Goal: Information Seeking & Learning: Learn about a topic

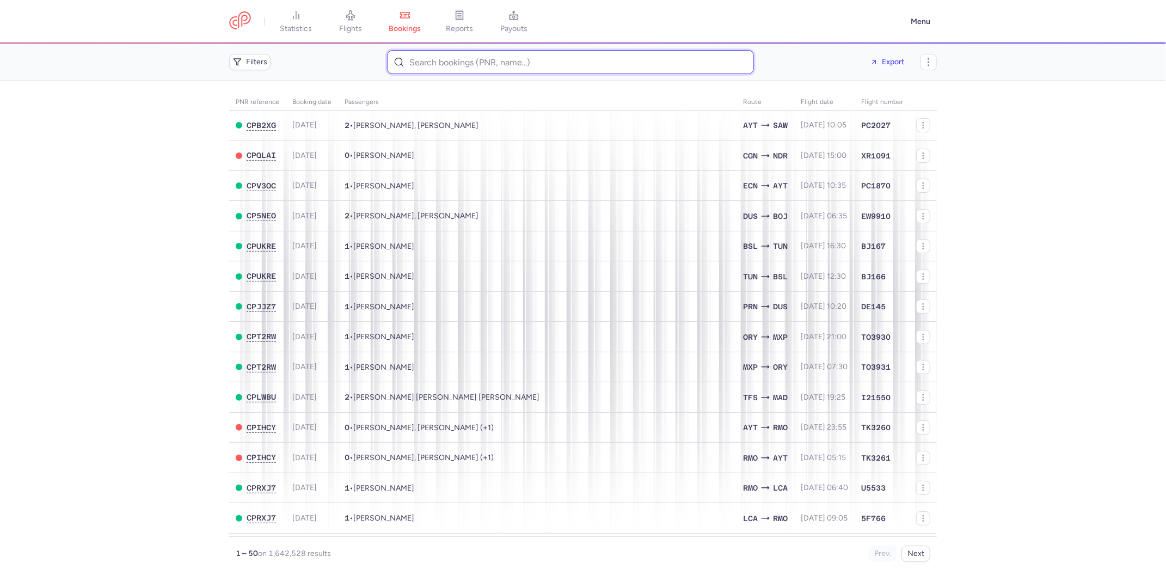
click at [417, 58] on input at bounding box center [570, 62] width 367 height 24
paste input "CPFWX3"
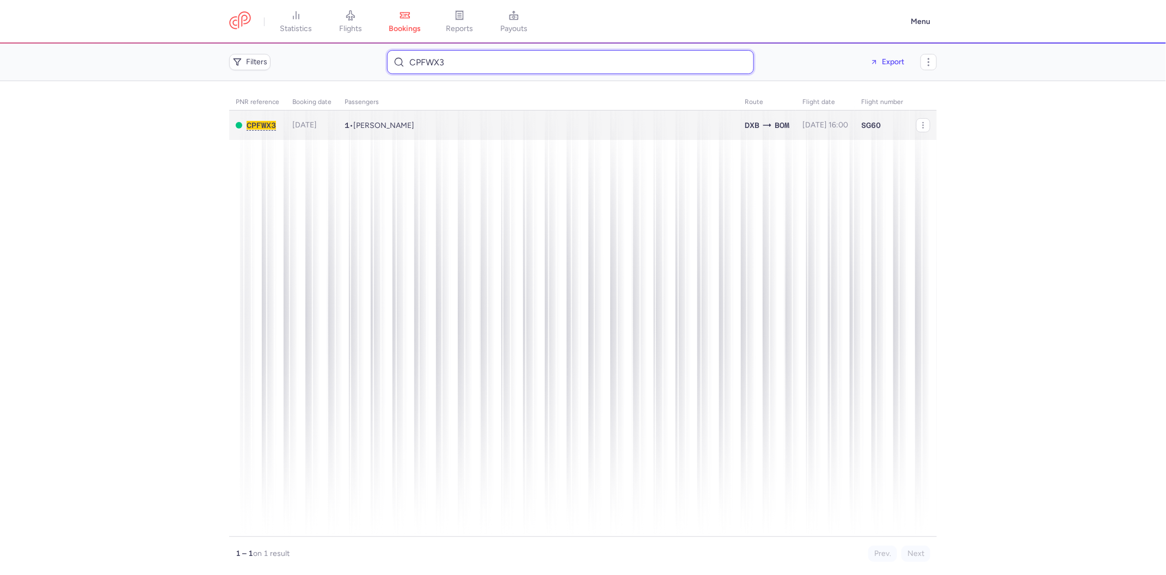
type input "CPFWX3"
click at [796, 124] on td "1 • Mahmood SALIHIE" at bounding box center [825, 126] width 59 height 30
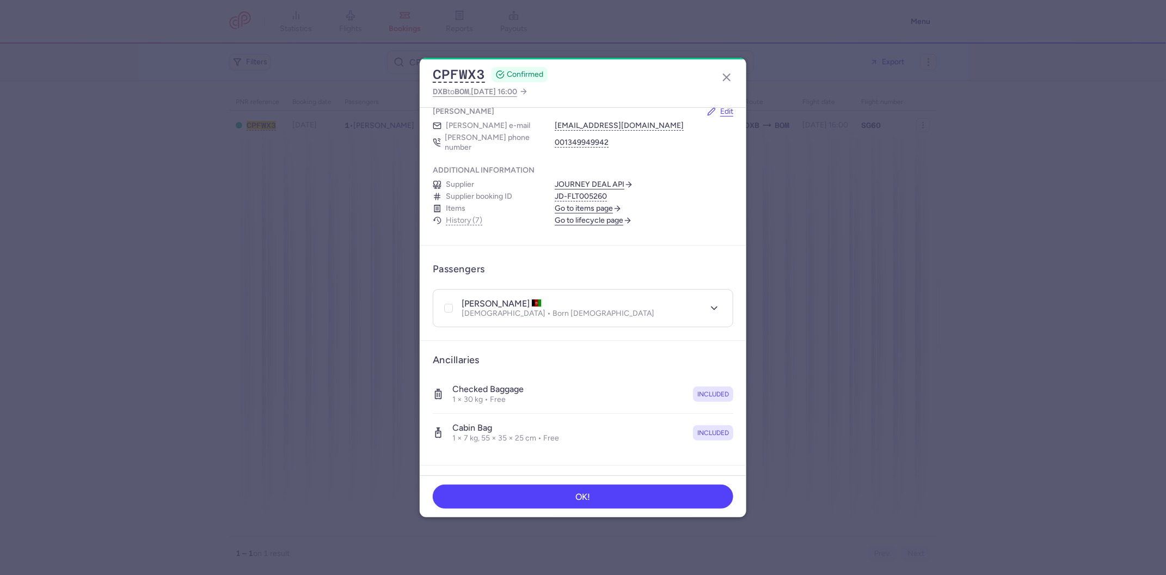
scroll to position [85, 0]
click at [565, 215] on link "Go to lifecycle page" at bounding box center [593, 220] width 77 height 10
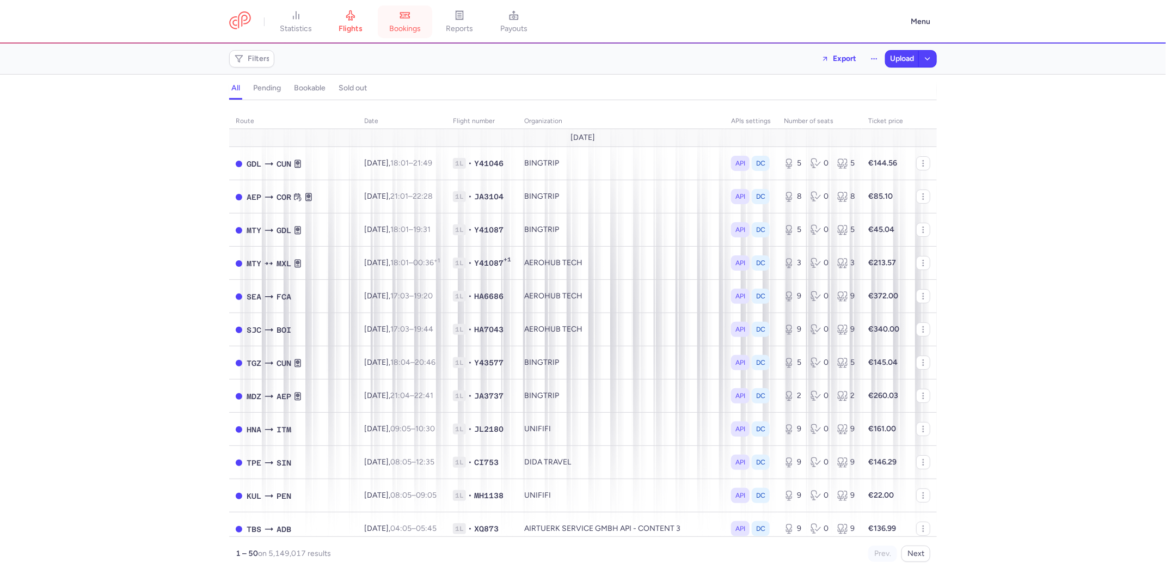
click at [414, 16] on link "bookings" at bounding box center [405, 22] width 54 height 24
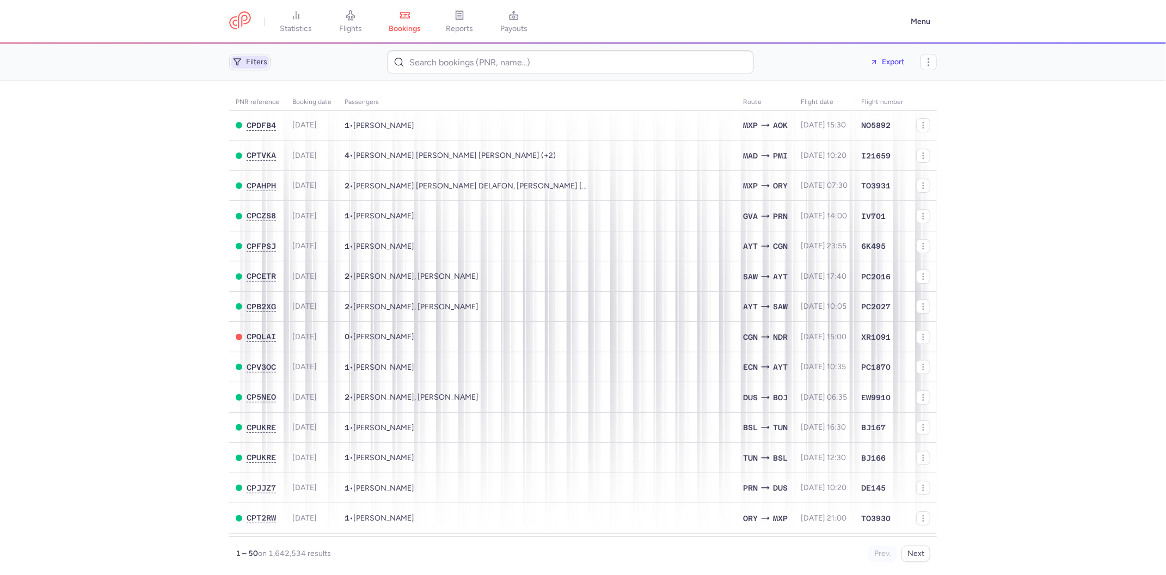
click at [243, 59] on span "Filters" at bounding box center [250, 62] width 38 height 13
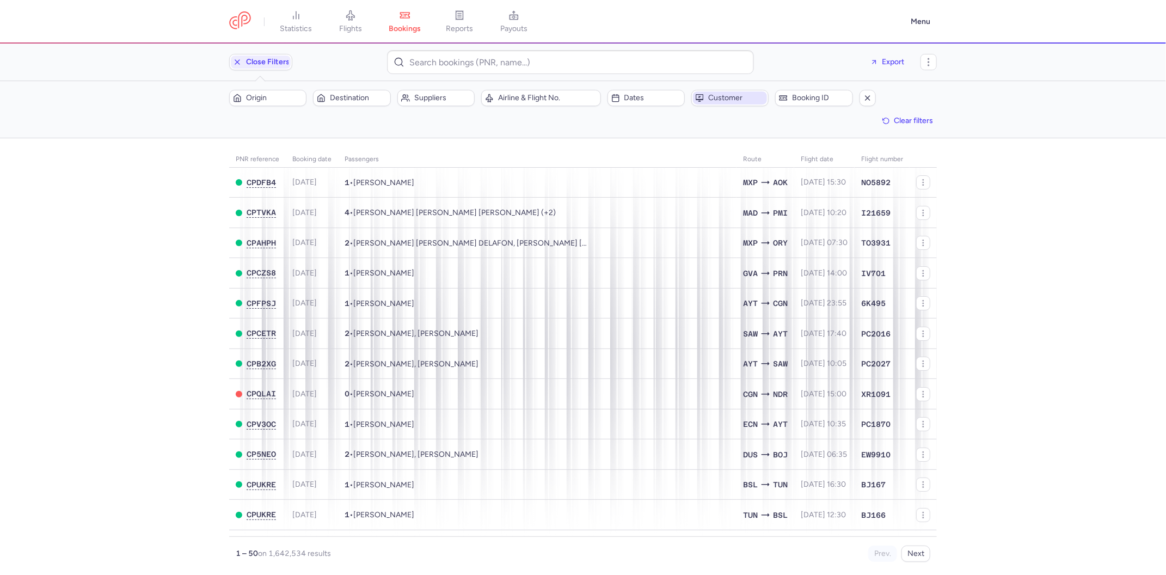
click at [712, 101] on span "Customer" at bounding box center [736, 98] width 57 height 9
type input "bravo"
click at [720, 182] on span "BravoNext SA" at bounding box center [732, 179] width 48 height 9
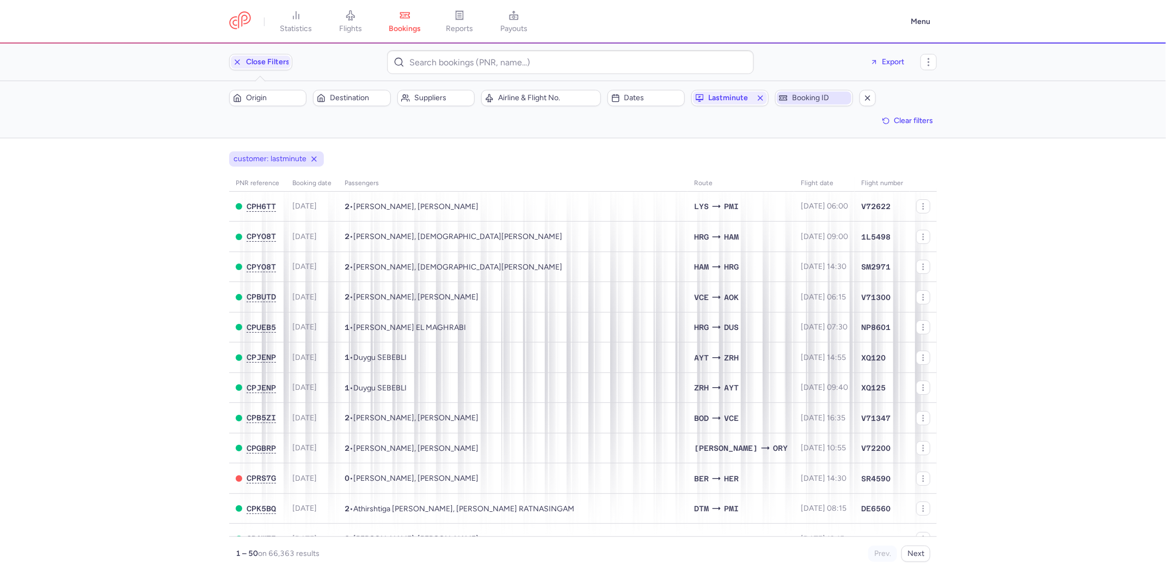
click at [810, 95] on span "Booking ID" at bounding box center [820, 98] width 57 height 9
click at [636, 98] on span "Dates" at bounding box center [652, 98] width 57 height 9
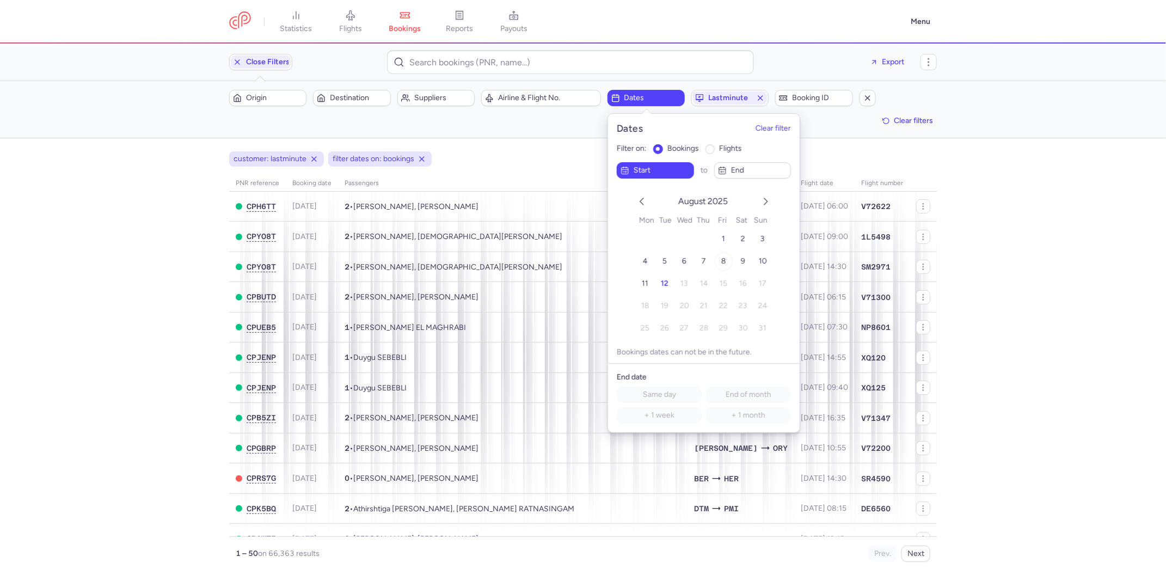
click at [726, 260] on button "8" at bounding box center [723, 261] width 19 height 19
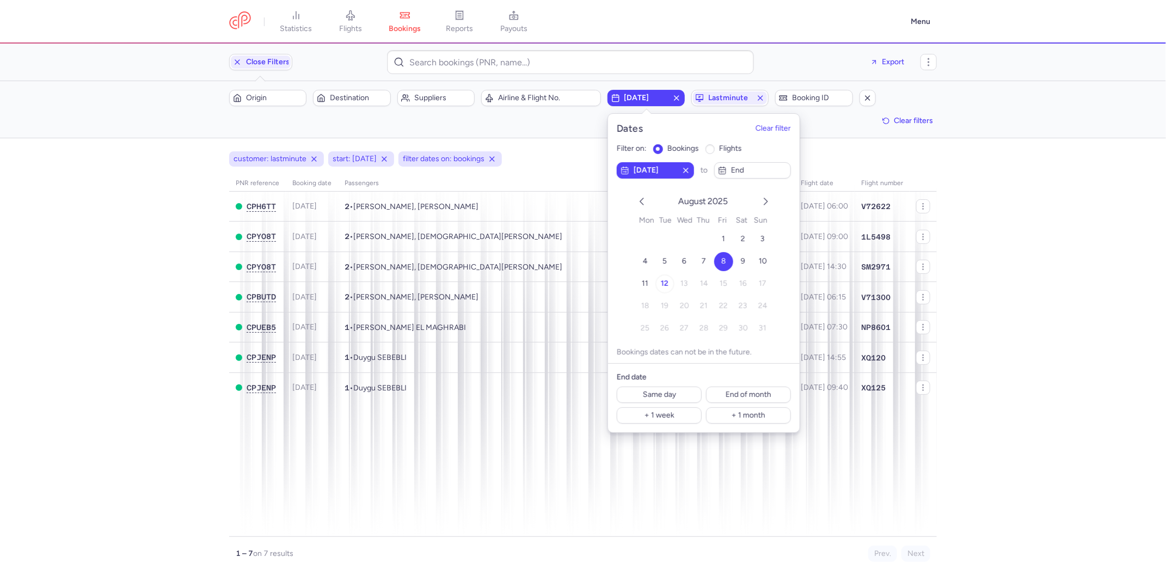
click at [665, 279] on span "12" at bounding box center [665, 283] width 8 height 9
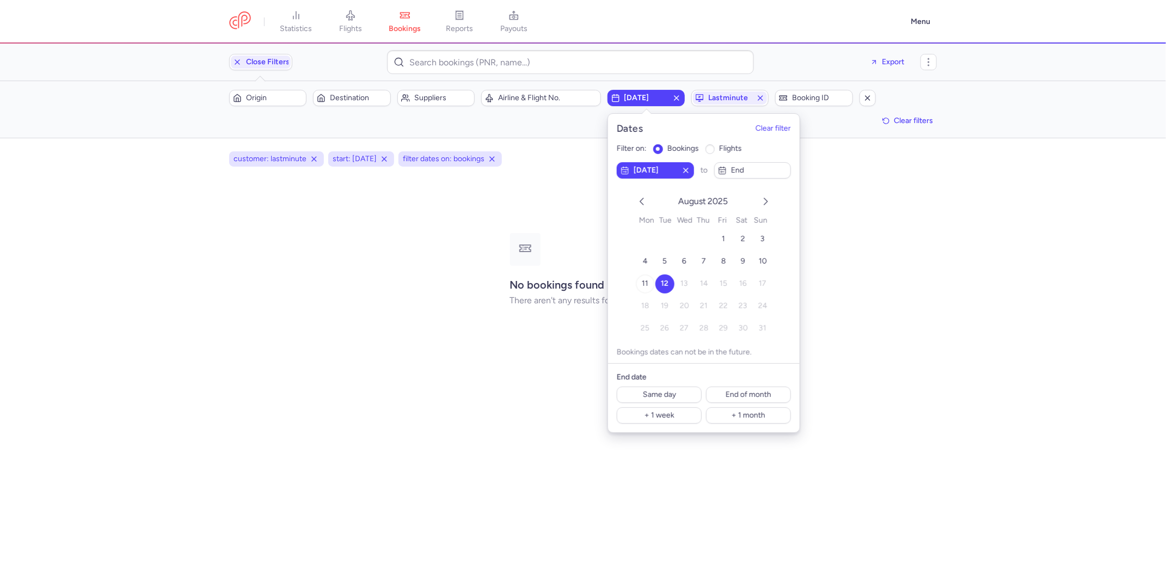
click at [646, 279] on span "11" at bounding box center [645, 283] width 7 height 9
click at [721, 258] on span "8" at bounding box center [723, 260] width 5 height 9
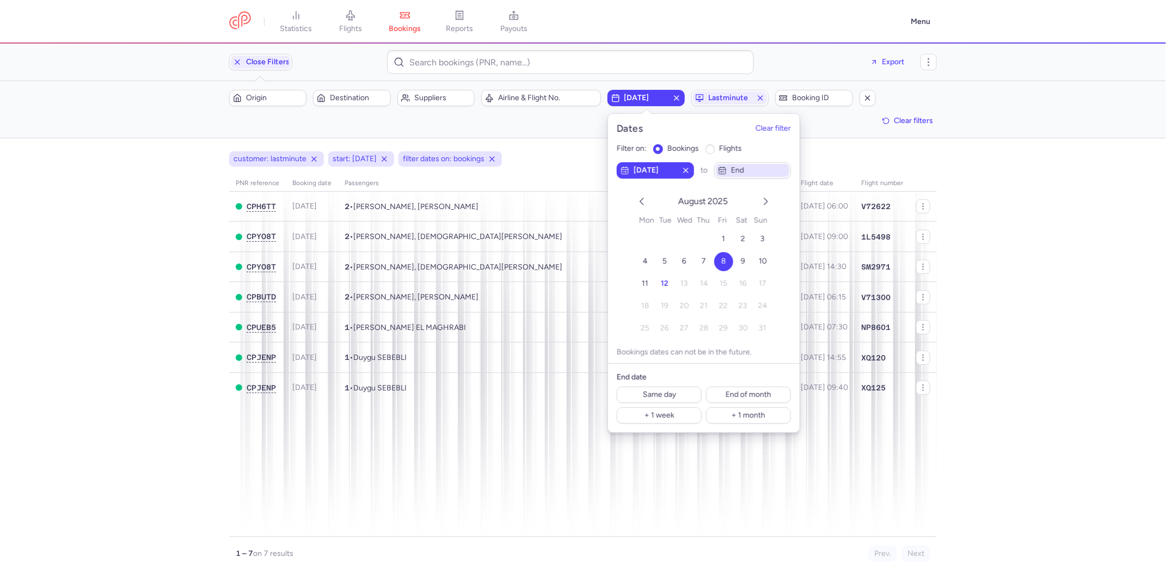
click at [743, 167] on span "end" at bounding box center [759, 170] width 57 height 9
click at [669, 278] on button "12" at bounding box center [664, 283] width 19 height 19
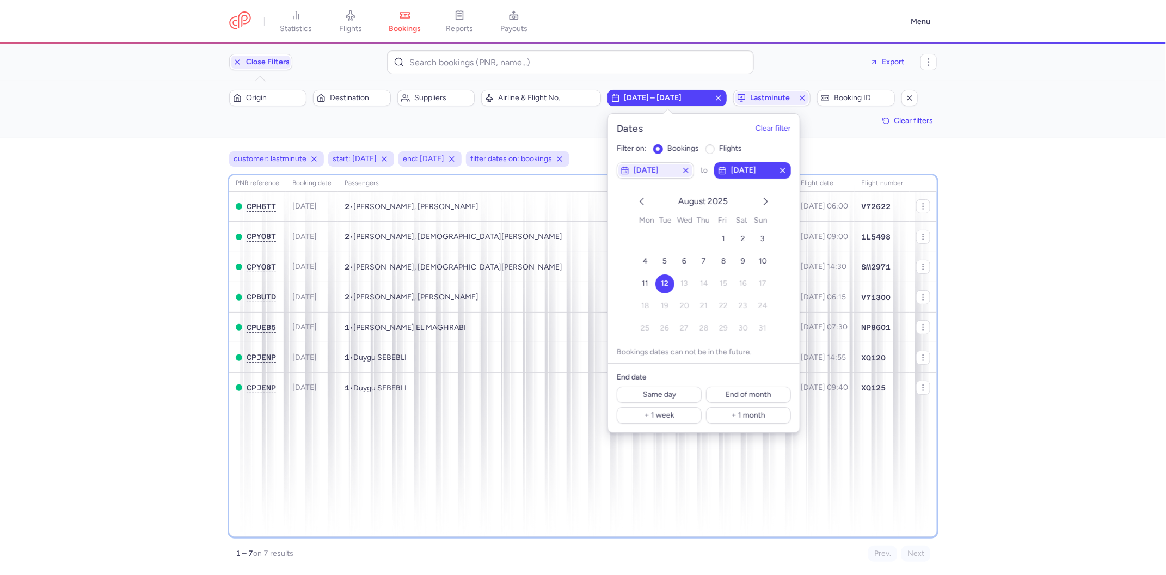
click at [516, 416] on div "PNR reference Booking date Passengers Route flight date Flight number CPH6TT 20…" at bounding box center [583, 356] width 708 height 362
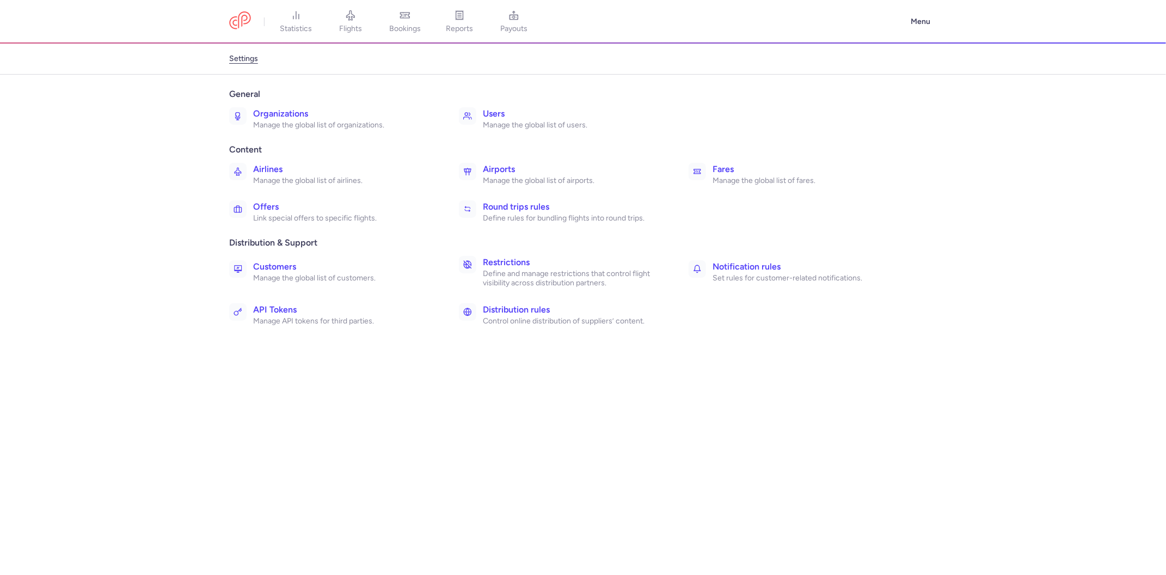
click at [293, 107] on h3 "Organizations" at bounding box center [344, 113] width 182 height 13
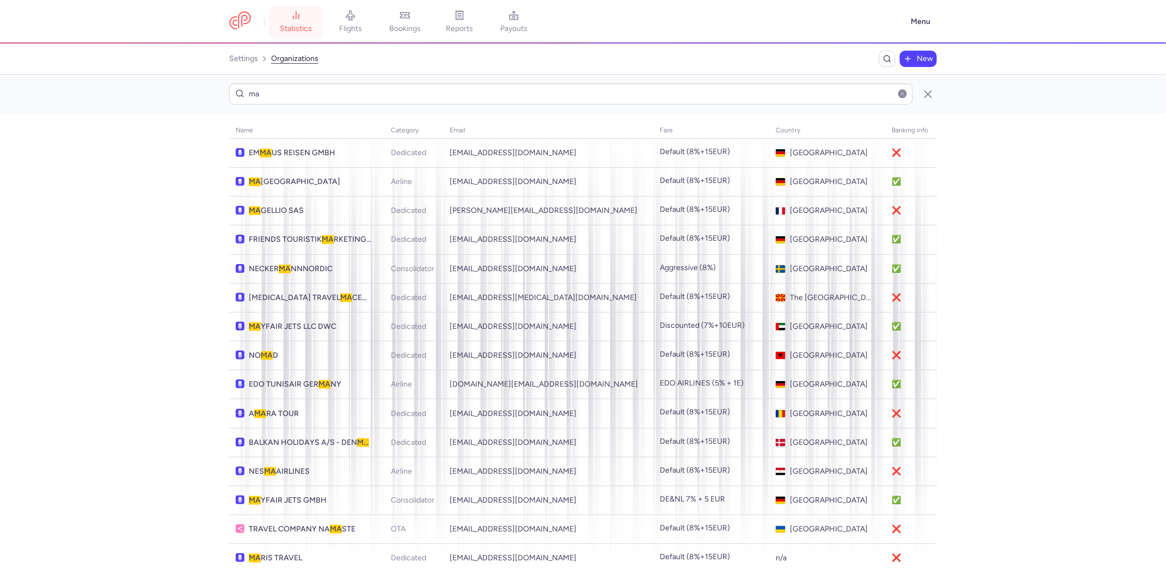
type input "m"
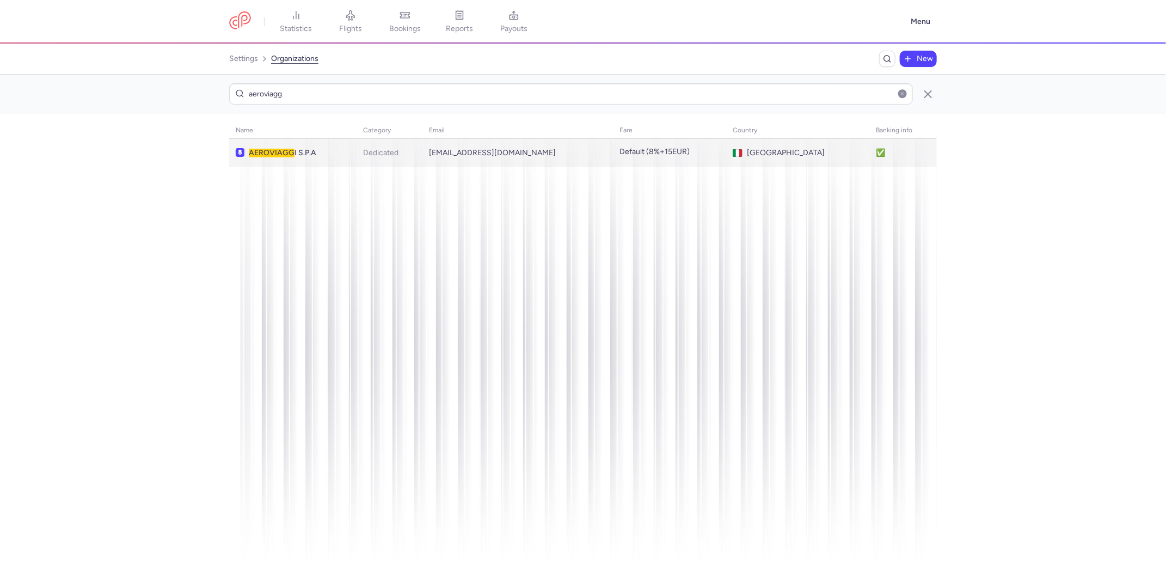
type input "aeroviagg"
click at [350, 148] on div "AEROVIAGG I S.P.A" at bounding box center [293, 153] width 114 height 10
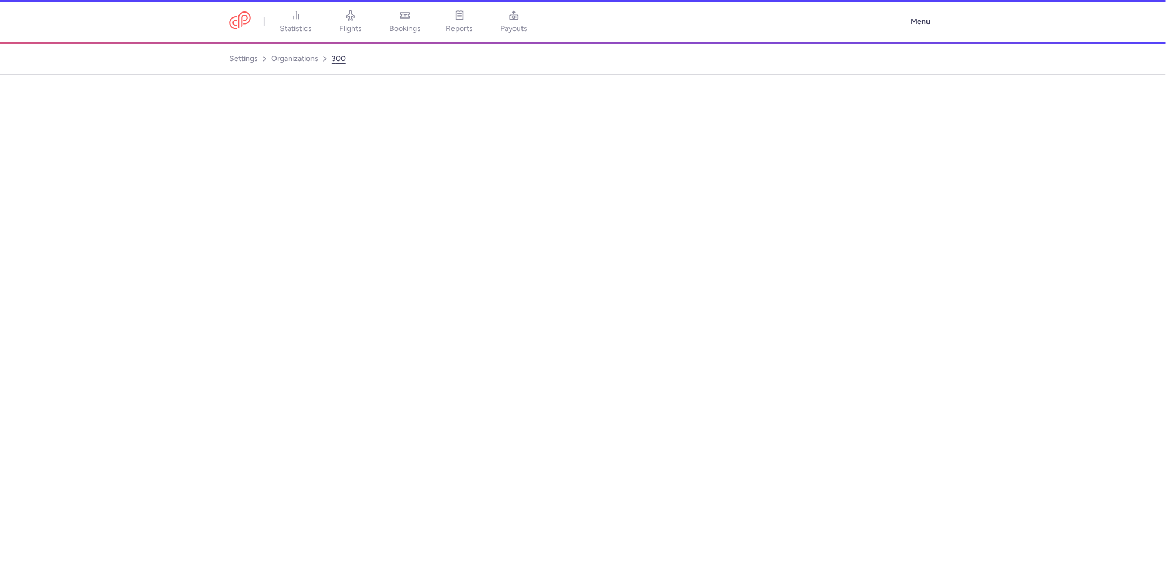
select select "DEDICATED"
select select "it"
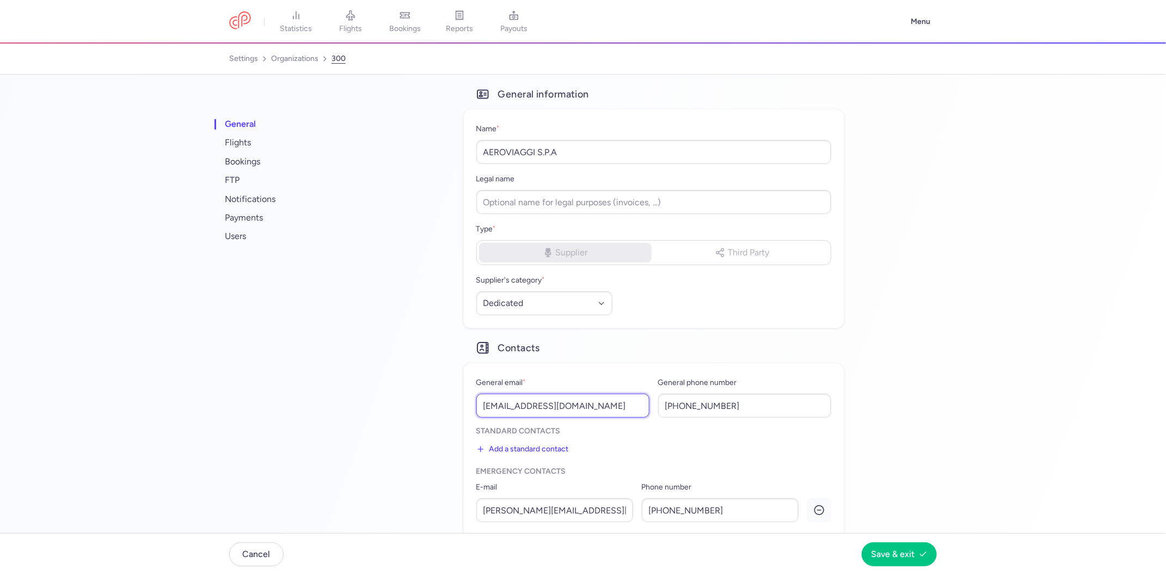
click at [504, 405] on input "[EMAIL_ADDRESS][DOMAIN_NAME]" at bounding box center [562, 406] width 173 height 24
click at [503, 520] on input "[PERSON_NAME][EMAIL_ADDRESS][PERSON_NAME][DOMAIN_NAME]" at bounding box center [554, 510] width 157 height 24
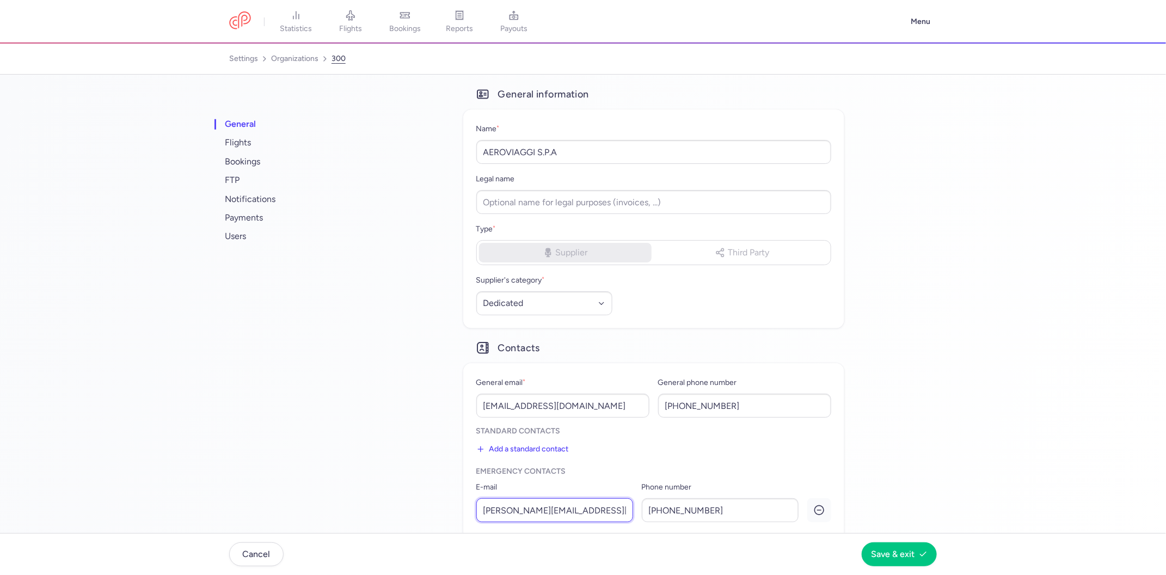
click at [503, 520] on input "[PERSON_NAME][EMAIL_ADDRESS][PERSON_NAME][DOMAIN_NAME]" at bounding box center [554, 510] width 157 height 24
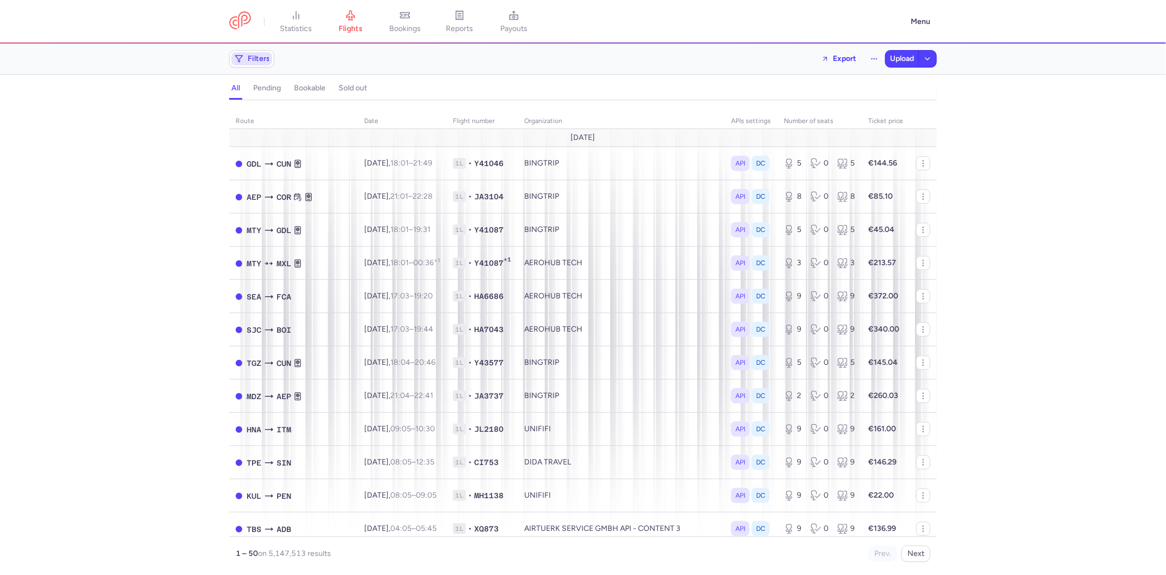
click at [256, 56] on span "Filters" at bounding box center [259, 58] width 22 height 9
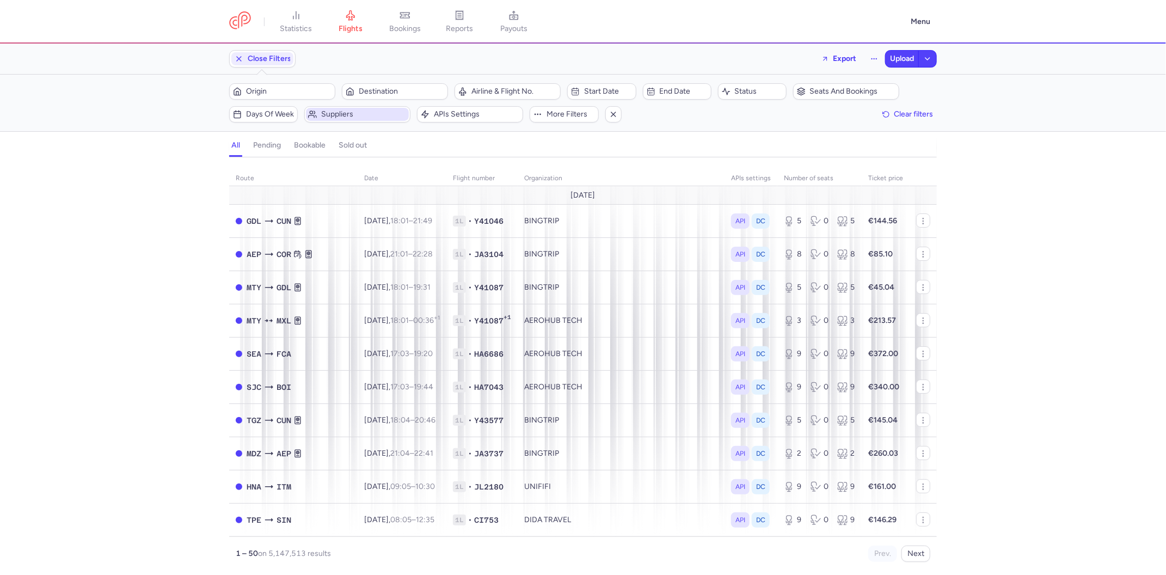
click at [322, 109] on span "Suppliers" at bounding box center [357, 114] width 103 height 13
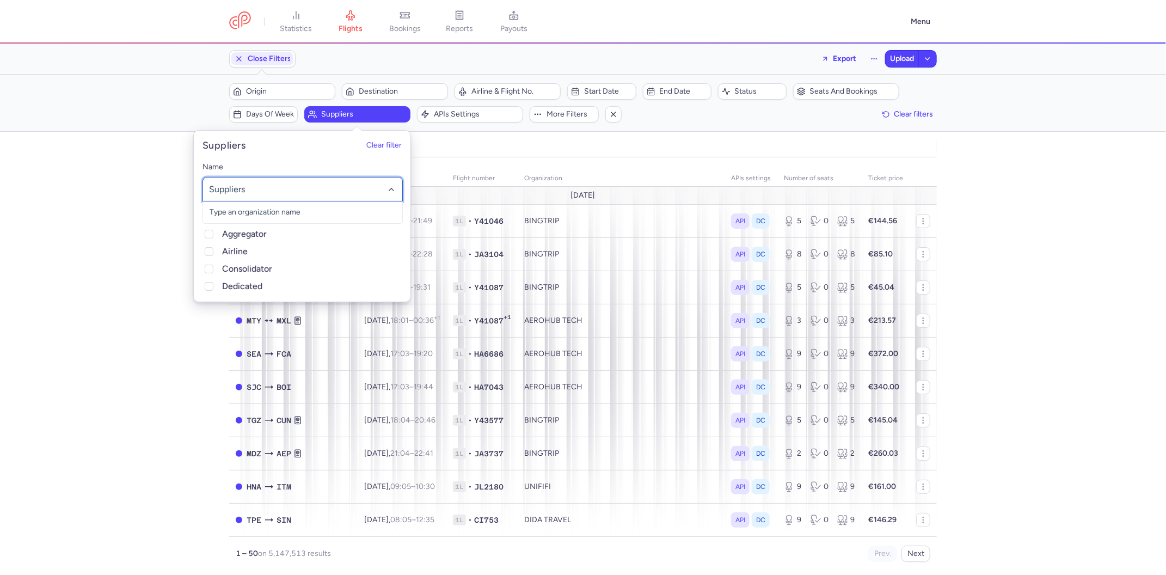
click at [254, 200] on div at bounding box center [303, 189] width 200 height 25
type input "cm"
click at [254, 206] on span "ZENITH - CM AIRLINES" at bounding box center [302, 212] width 199 height 22
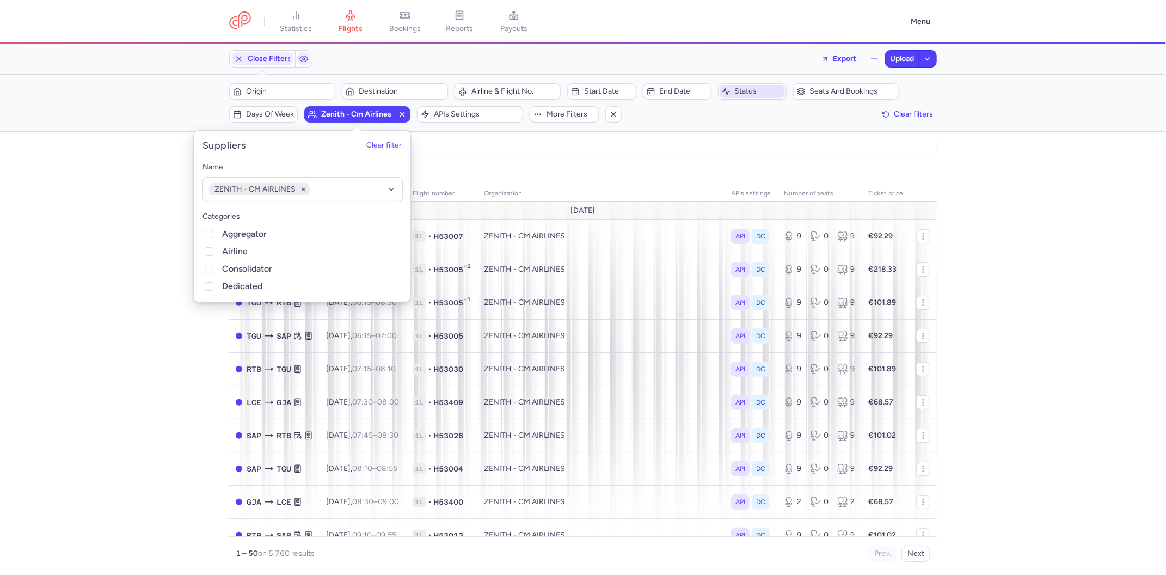
click at [737, 95] on span "Status" at bounding box center [759, 91] width 48 height 9
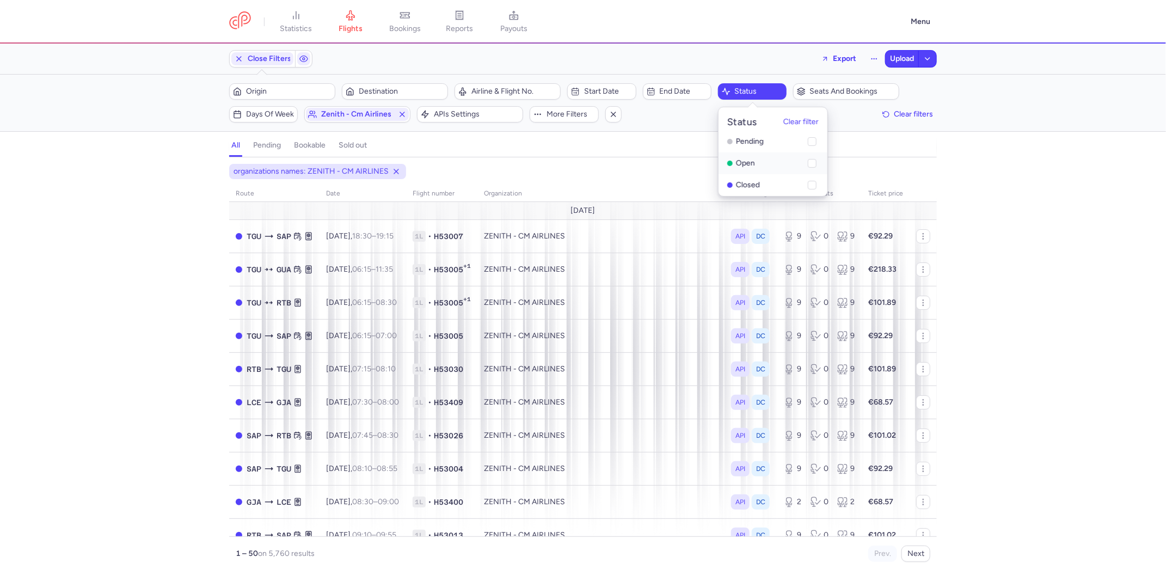
click at [732, 174] on li "open" at bounding box center [773, 185] width 109 height 22
checkbox input "true"
click at [604, 90] on span "Start date" at bounding box center [608, 91] width 48 height 9
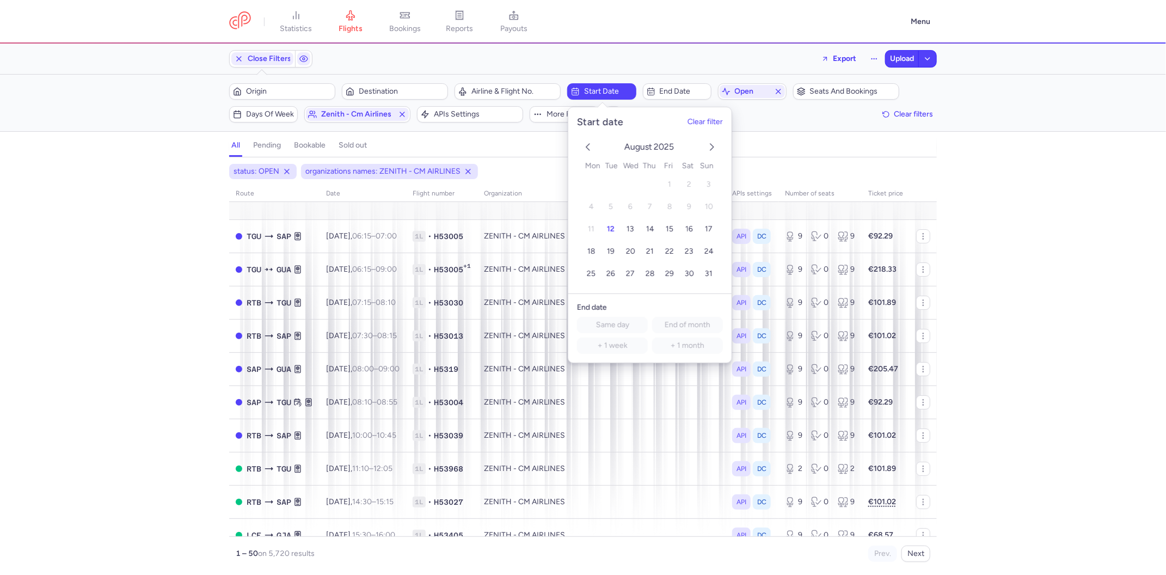
click at [703, 143] on div "August 2025" at bounding box center [649, 147] width 137 height 11
click at [710, 143] on icon "next month" at bounding box center [712, 146] width 13 height 13
click at [612, 225] on span "16" at bounding box center [611, 229] width 8 height 9
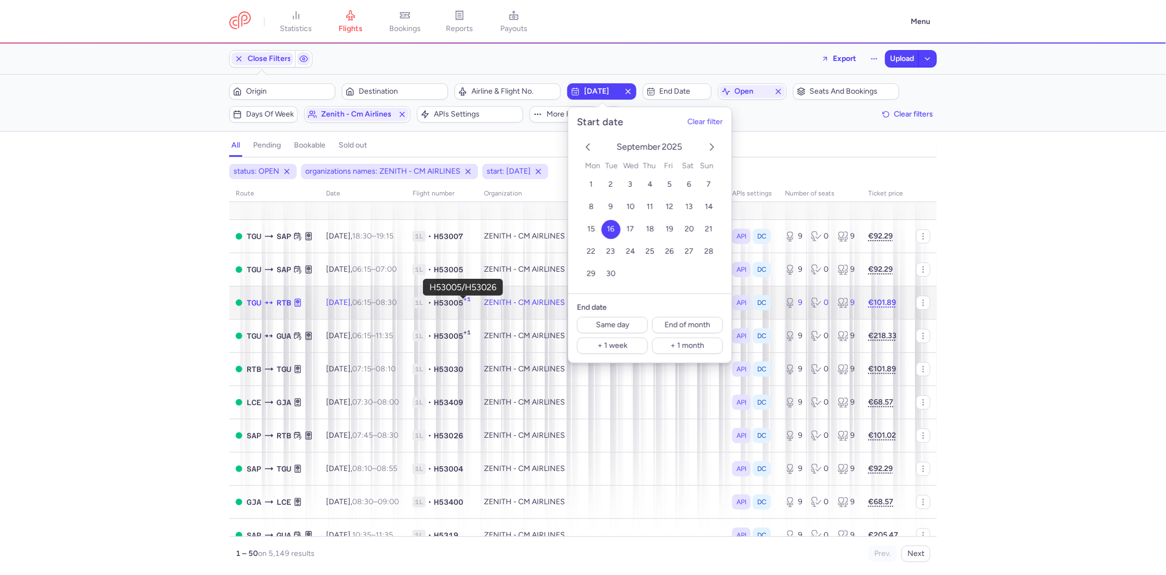
click at [426, 303] on span "1L" at bounding box center [419, 302] width 13 height 11
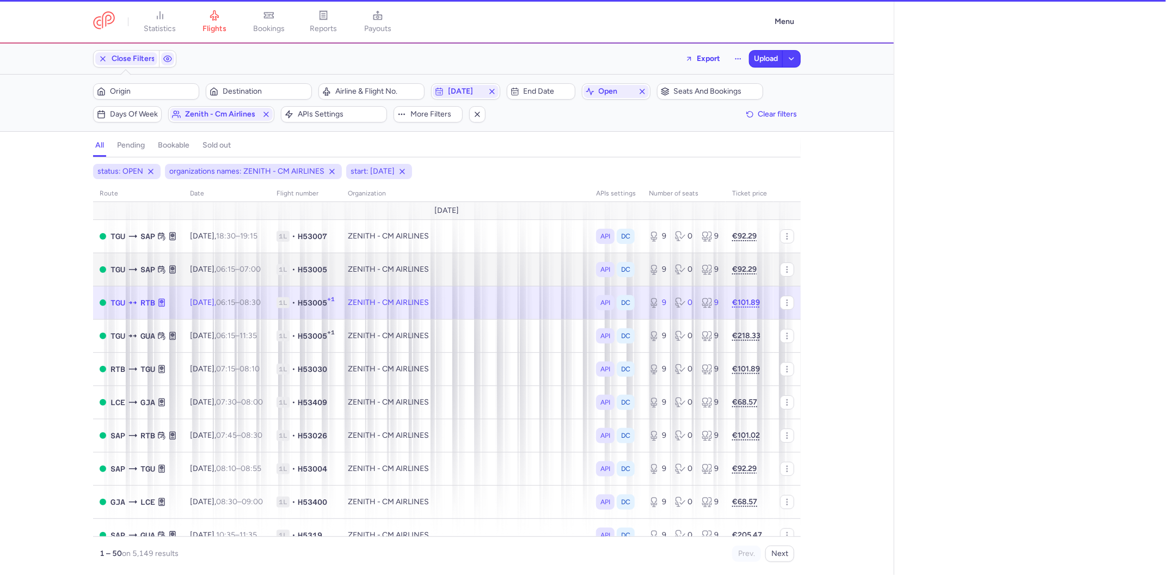
select select "days"
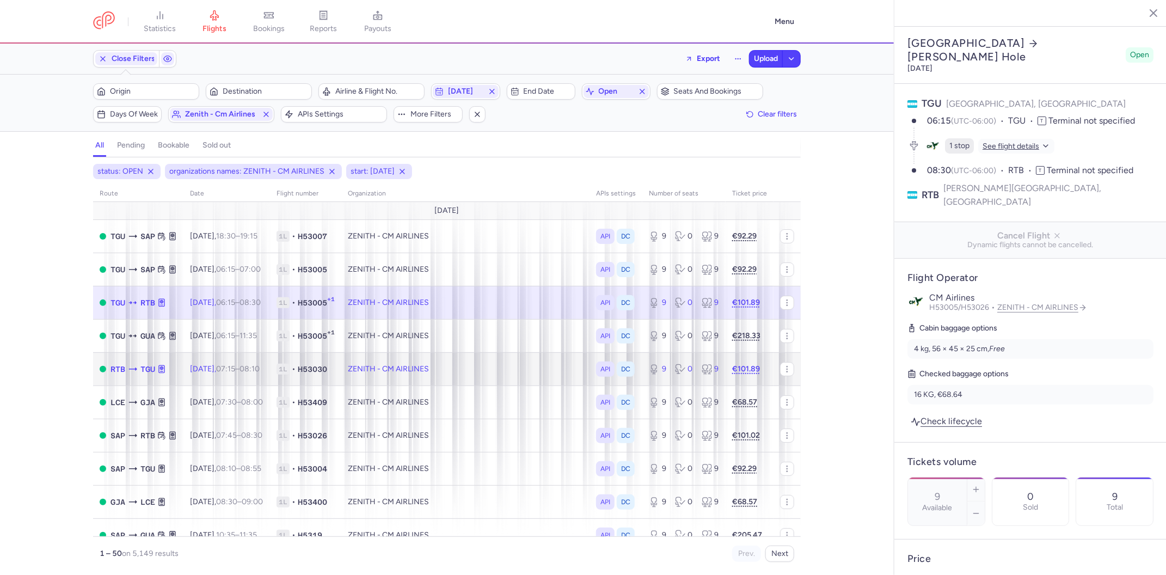
click at [193, 380] on td "Tue, 16 Sep, 07:15 – 08:10 +0" at bounding box center [226, 368] width 87 height 33
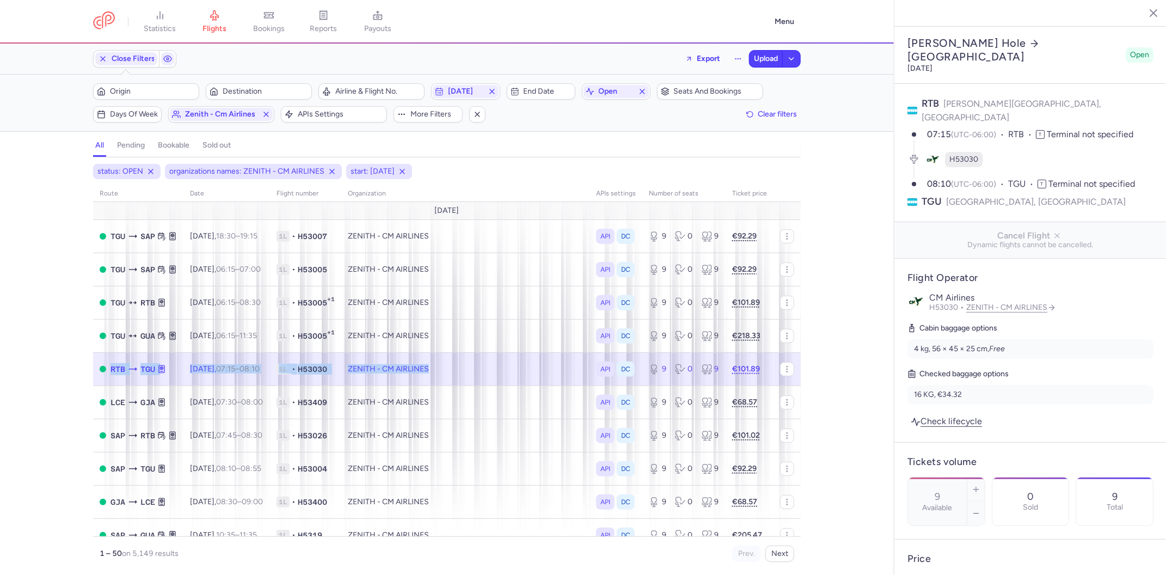
drag, startPoint x: 473, startPoint y: 372, endPoint x: 102, endPoint y: 372, distance: 370.8
click at [102, 372] on tr "RTB TGU Tue, 16 Sep, 07:15 – 08:10 +0 1L • H53030 ZENITH - CM AIRLINES API DC 9…" at bounding box center [447, 368] width 708 height 33
copy tr "RTB TGU Tue, 16 Sep, 07:15 – 08:10 +0 1L • H53030 ZENITH - CM AIRLINES"
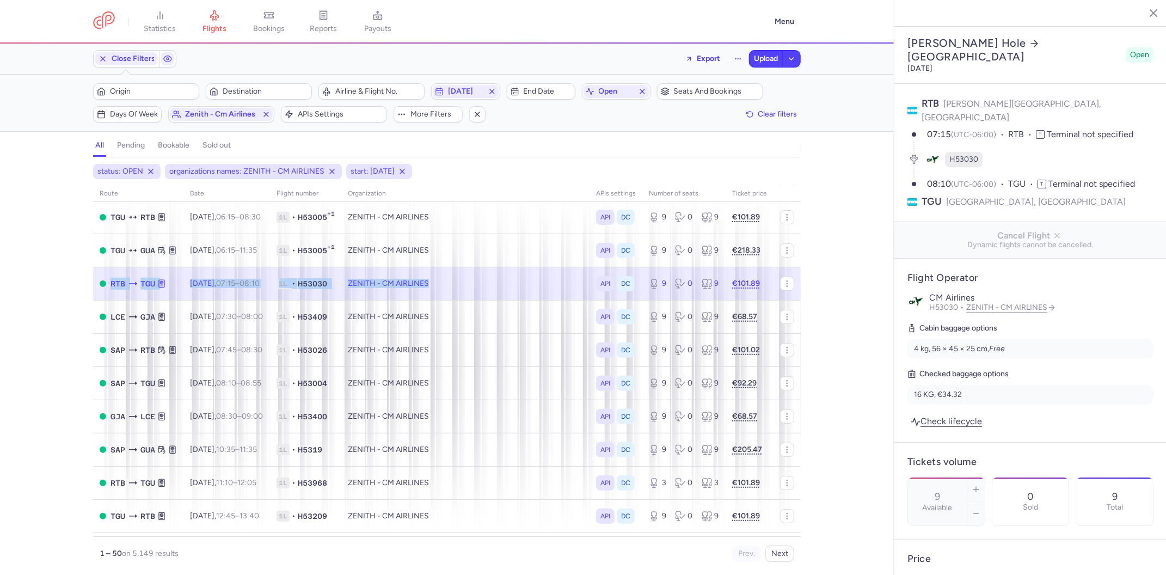
scroll to position [88, 0]
click at [144, 284] on span "TGU" at bounding box center [147, 281] width 15 height 12
drag, startPoint x: 188, startPoint y: 286, endPoint x: 105, endPoint y: 286, distance: 83.3
click at [105, 286] on tr "RTB TGU Tue, 16 Sep, 07:15 – 08:10 +0 1L • H53030 ZENITH - CM AIRLINES API DC 9…" at bounding box center [447, 280] width 708 height 33
copy tr "RTB TGU Tue, 16 Sep, 07:15 – 08:10"
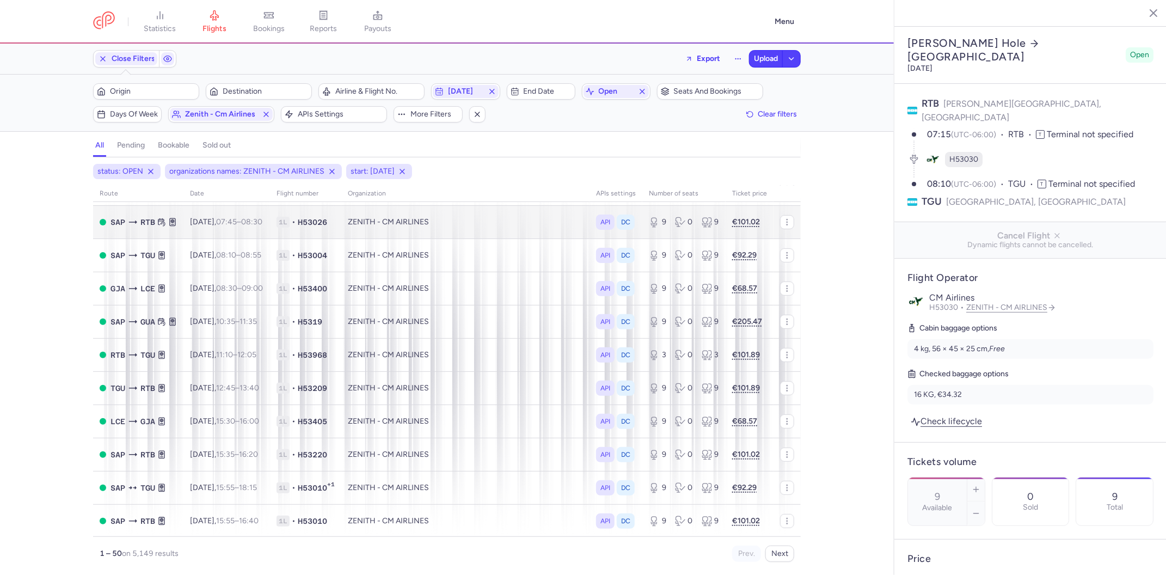
scroll to position [222, 0]
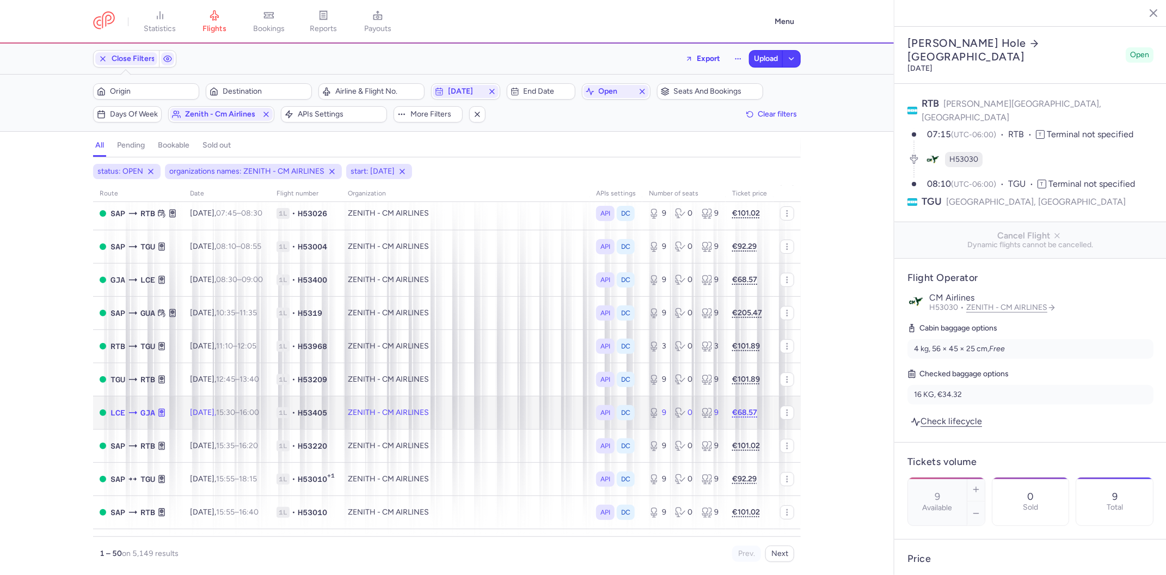
click at [234, 406] on td "Tue, 16 Sep, 15:30 – 16:00 +0" at bounding box center [226, 412] width 87 height 33
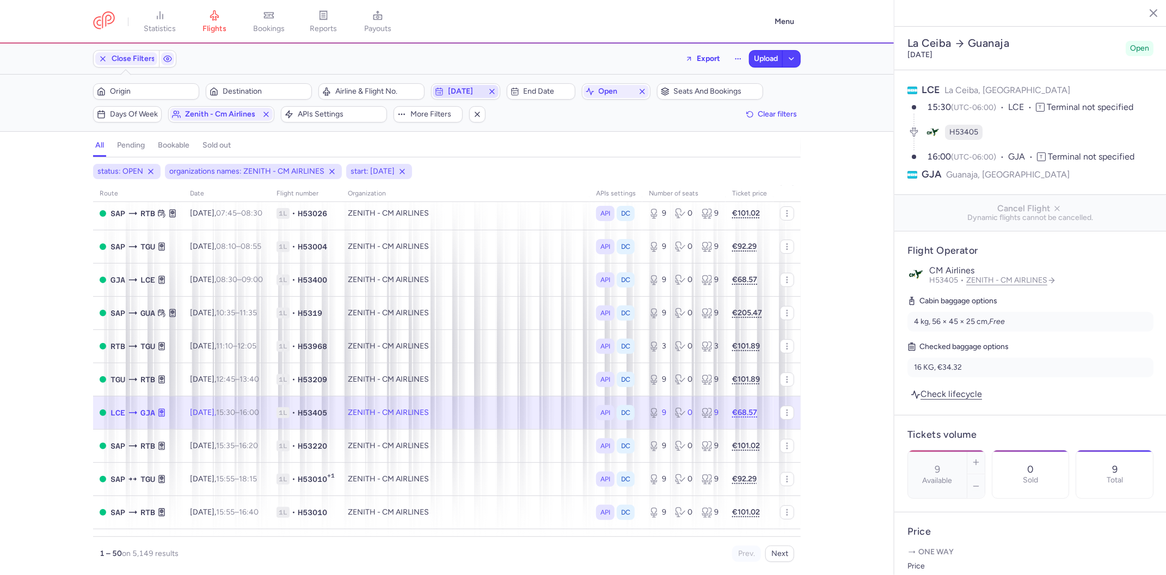
click at [469, 96] on span "2025-09-16" at bounding box center [465, 91] width 65 height 13
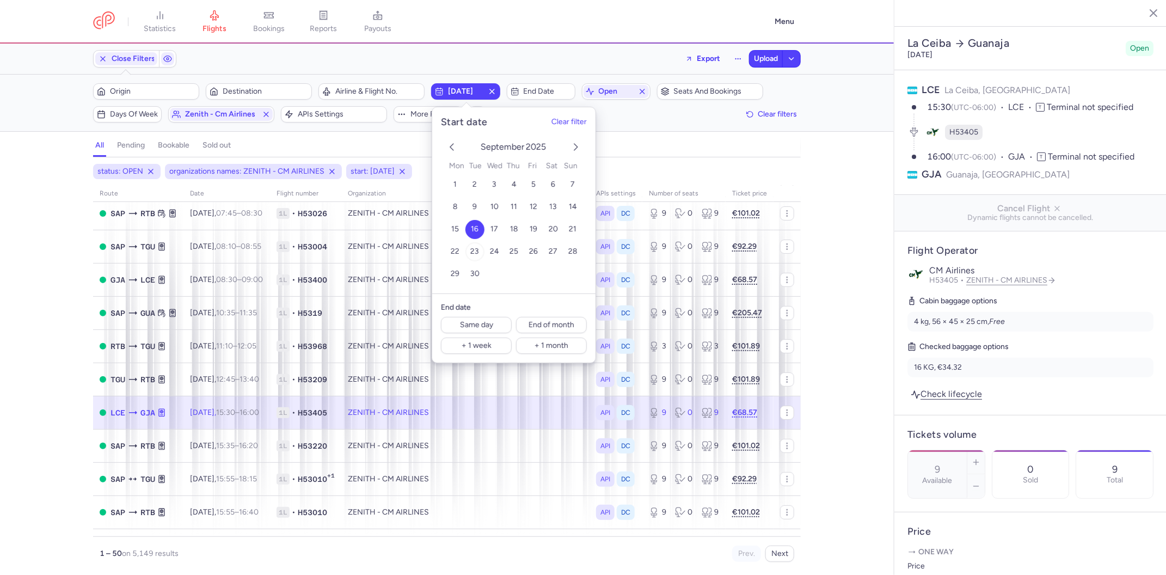
click at [472, 252] on span "23" at bounding box center [474, 251] width 9 height 9
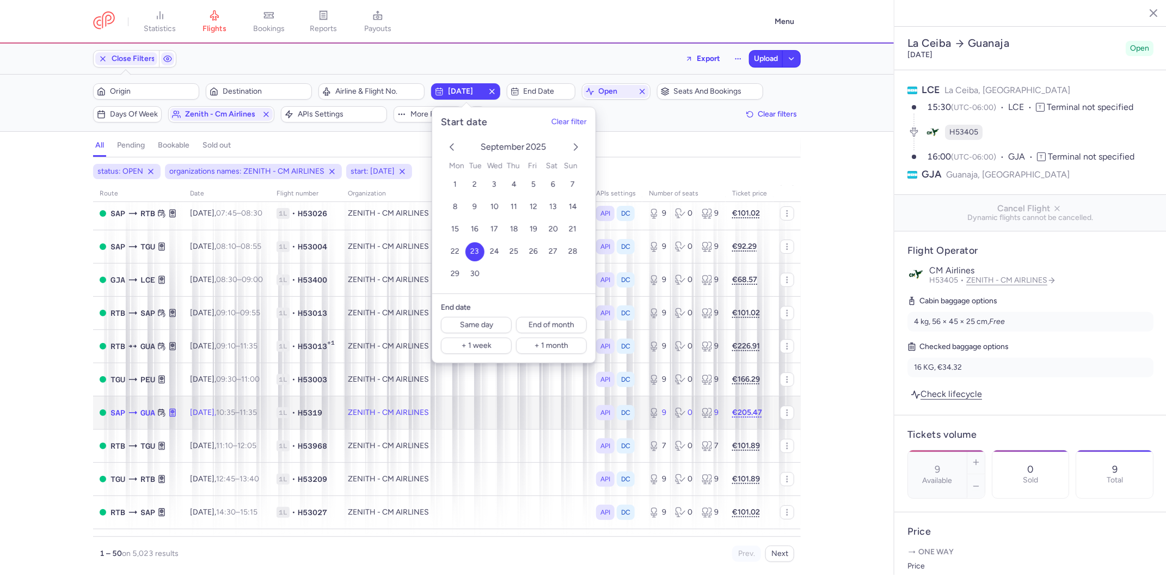
click at [207, 411] on span "Tue, 23 Sep, 10:35 – 11:35 +0" at bounding box center [223, 412] width 67 height 9
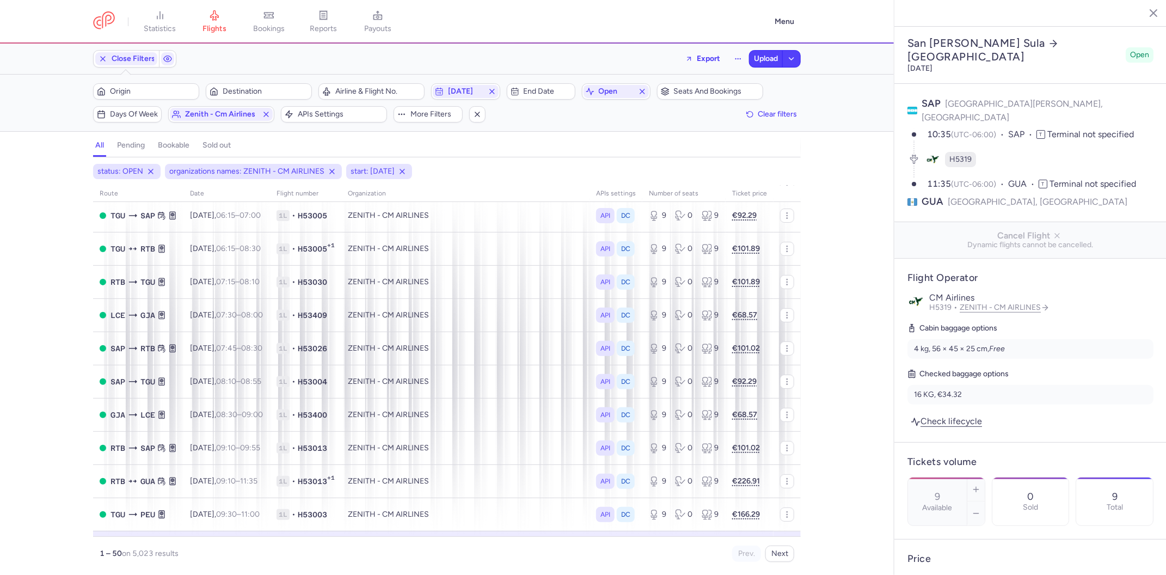
scroll to position [90, 0]
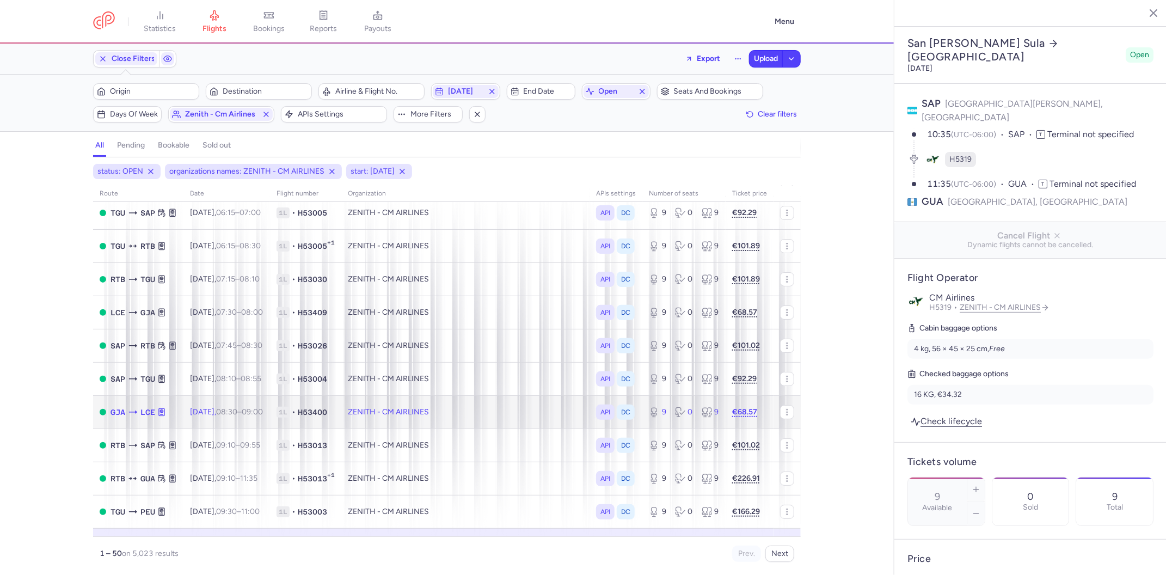
click at [223, 399] on td "Tue, 23 Sep, 08:30 – 09:00 +0" at bounding box center [226, 411] width 87 height 33
